Goal: Complete application form

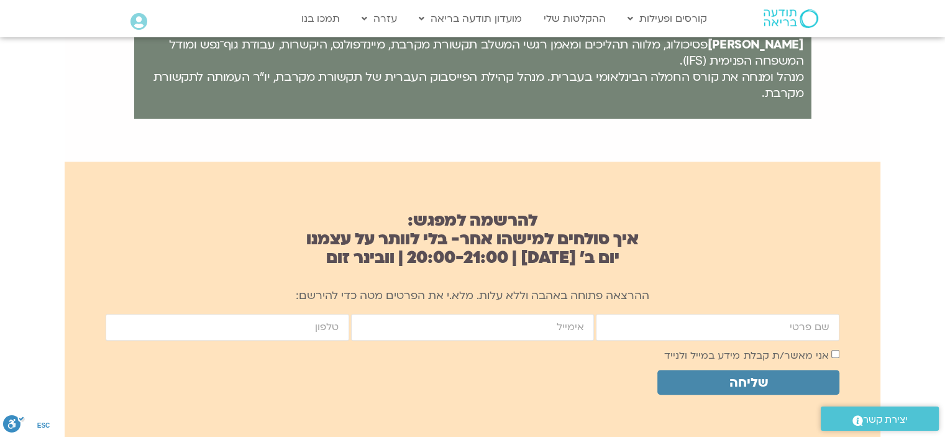
scroll to position [689, 0]
click at [808, 323] on input "firstname" at bounding box center [718, 327] width 244 height 27
type input "דורית ברון"
click at [534, 321] on input "email" at bounding box center [473, 327] width 244 height 27
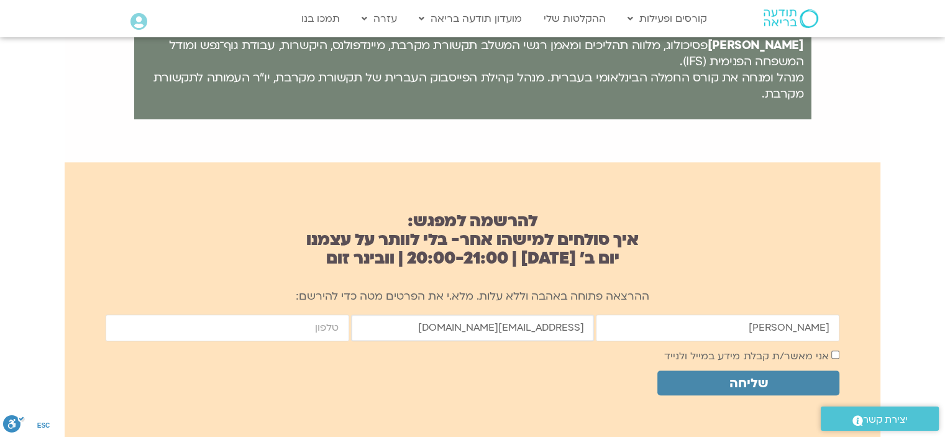
type input "[EMAIL_ADDRESS][DOMAIN_NAME]"
click at [311, 332] on input "cellphone" at bounding box center [228, 327] width 244 height 27
type input "0508362130"
click at [771, 378] on span "שליחה" at bounding box center [748, 383] width 152 height 14
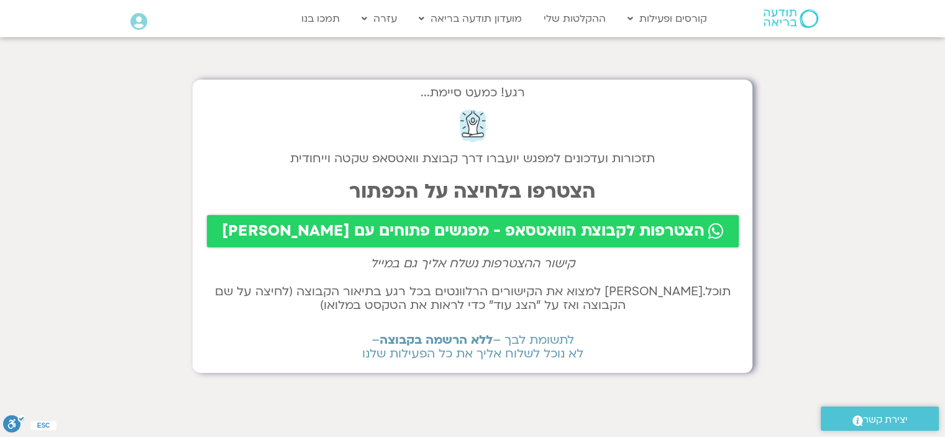
click at [654, 226] on span "הצטרפות לקבוצת הוואטסאפ - מפגשים פתוחים עם [PERSON_NAME]" at bounding box center [463, 230] width 483 height 17
